Goal: Navigation & Orientation: Find specific page/section

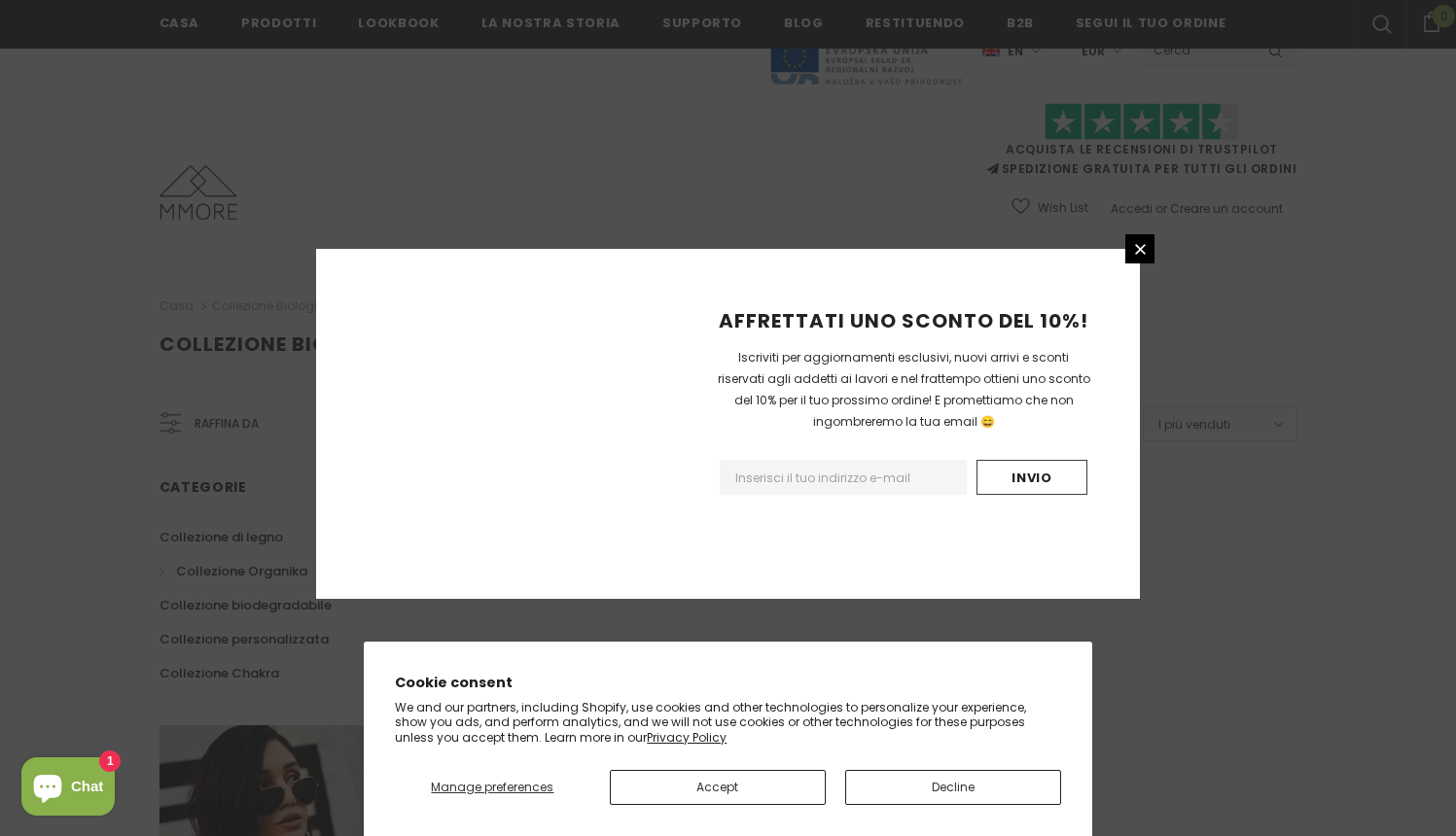
scroll to position [1157, 0]
